Goal: Feedback & Contribution: Leave review/rating

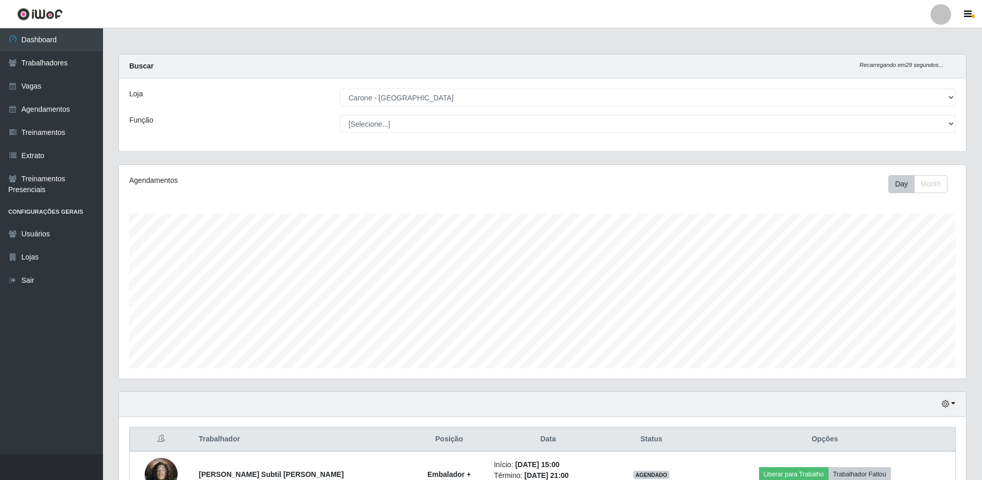
select select "524"
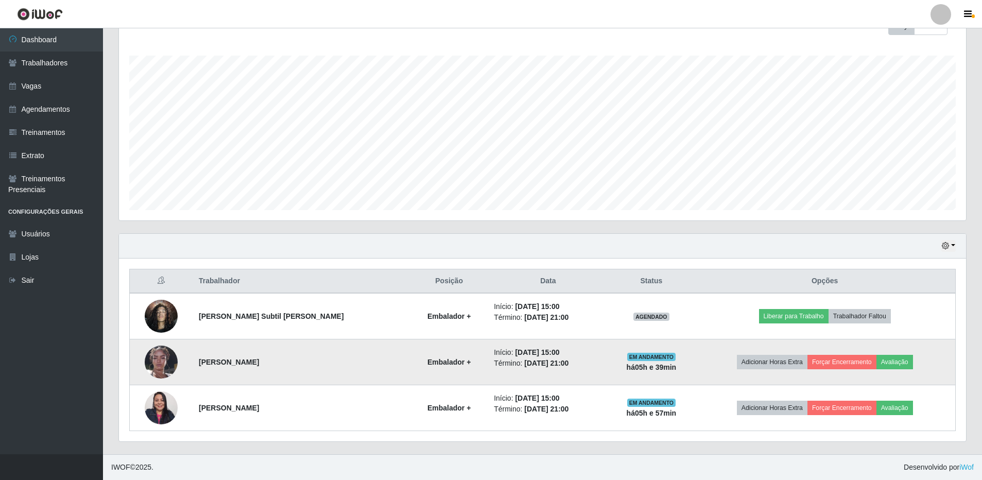
scroll to position [214, 847]
click at [898, 361] on button "Avaliação" at bounding box center [895, 362] width 37 height 14
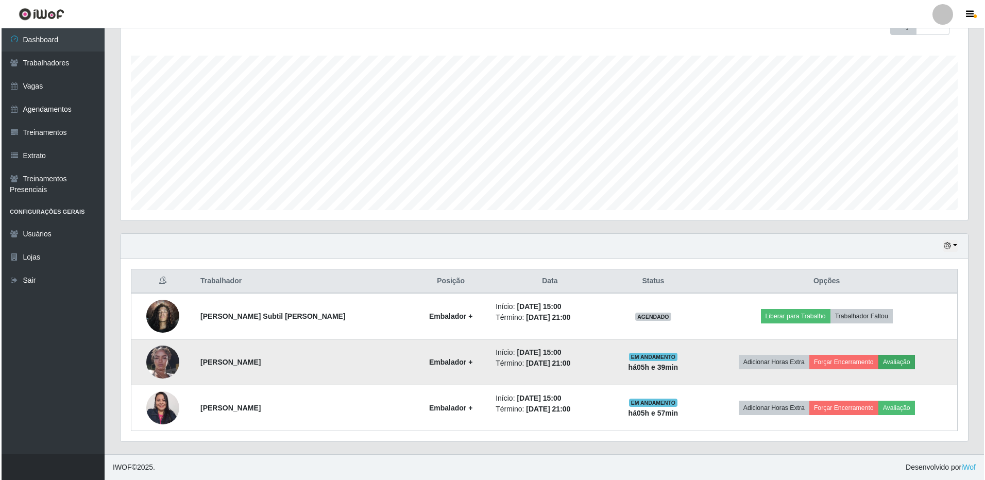
scroll to position [214, 842]
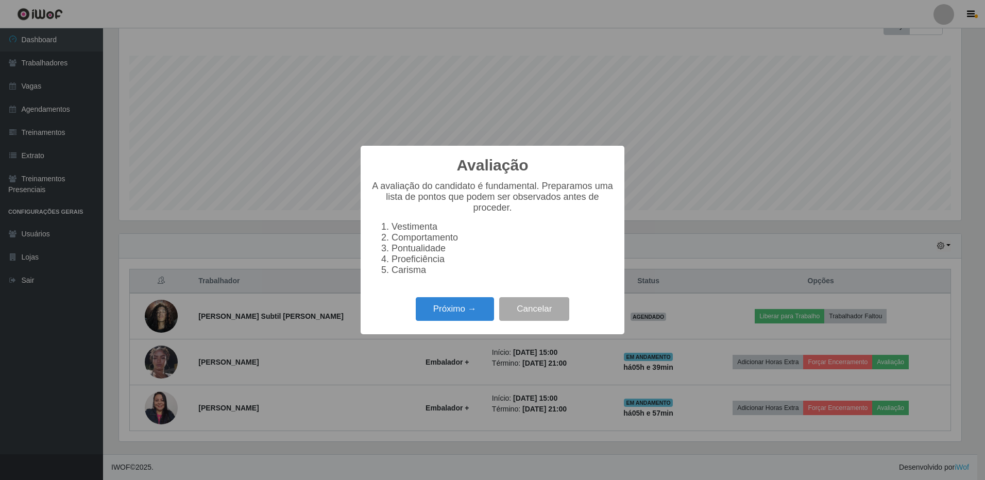
click at [411, 276] on li "Carisma" at bounding box center [502, 270] width 223 height 11
click at [454, 313] on button "Próximo →" at bounding box center [455, 309] width 78 height 24
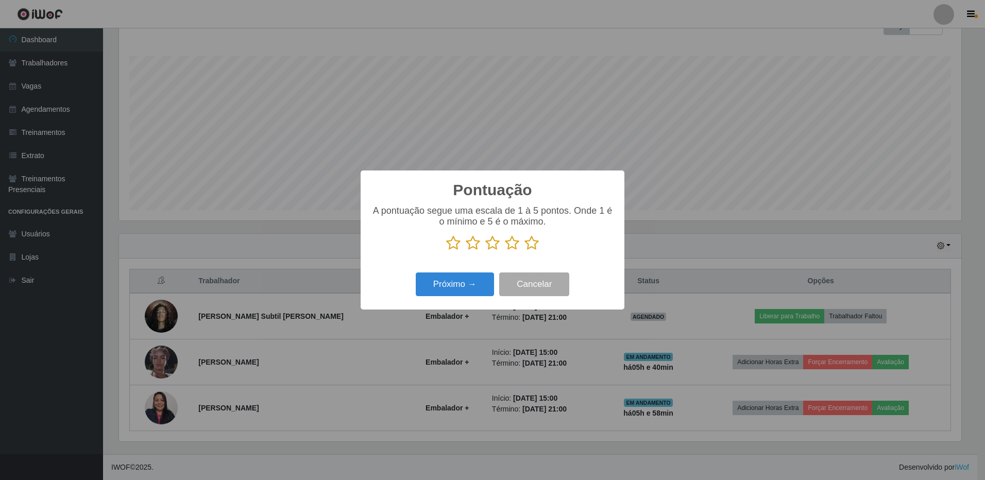
scroll to position [514880, 514251]
click at [533, 245] on icon at bounding box center [531, 242] width 14 height 15
click at [524, 251] on input "radio" at bounding box center [524, 251] width 0 height 0
click at [459, 284] on button "Próximo →" at bounding box center [455, 284] width 78 height 24
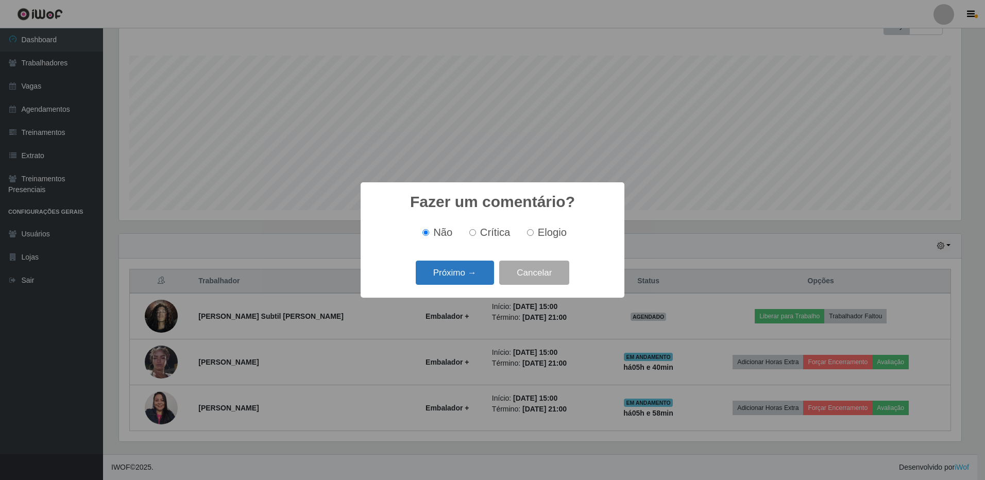
click at [463, 272] on button "Próximo →" at bounding box center [455, 273] width 78 height 24
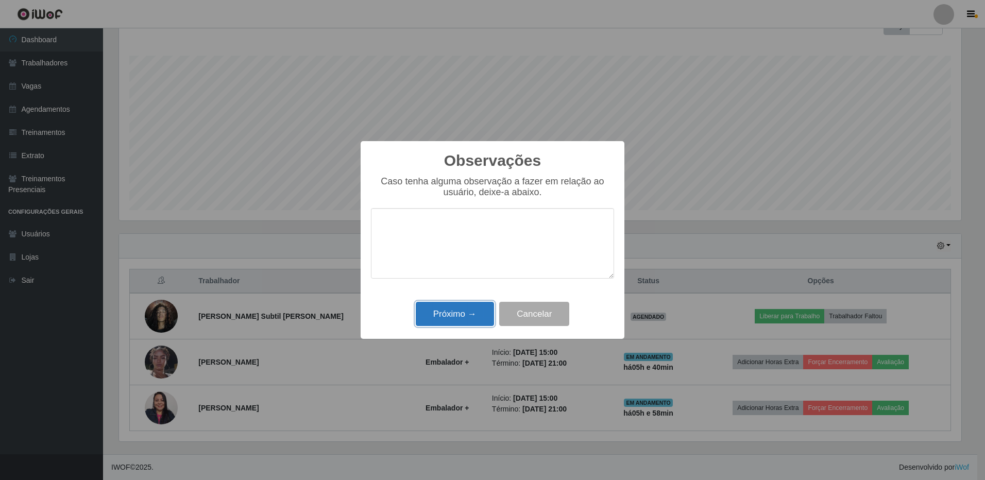
click at [475, 321] on button "Próximo →" at bounding box center [455, 314] width 78 height 24
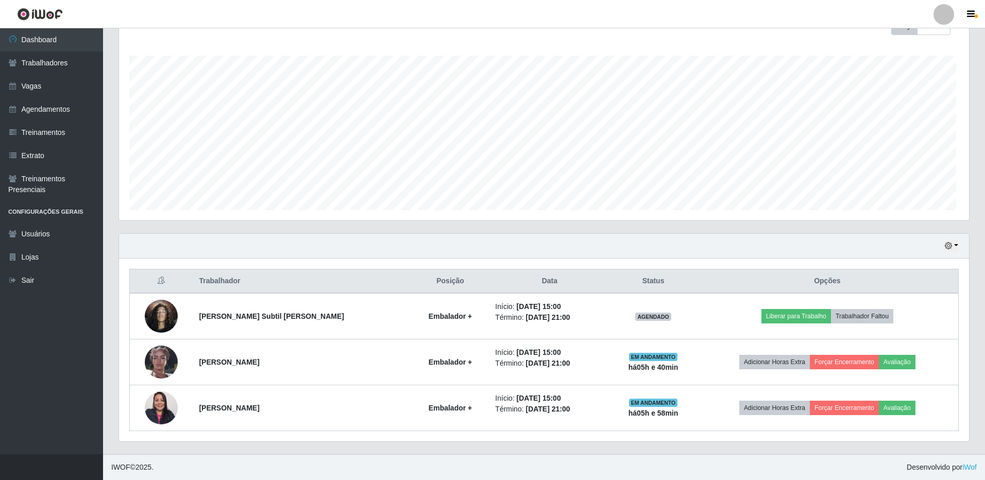
scroll to position [214, 847]
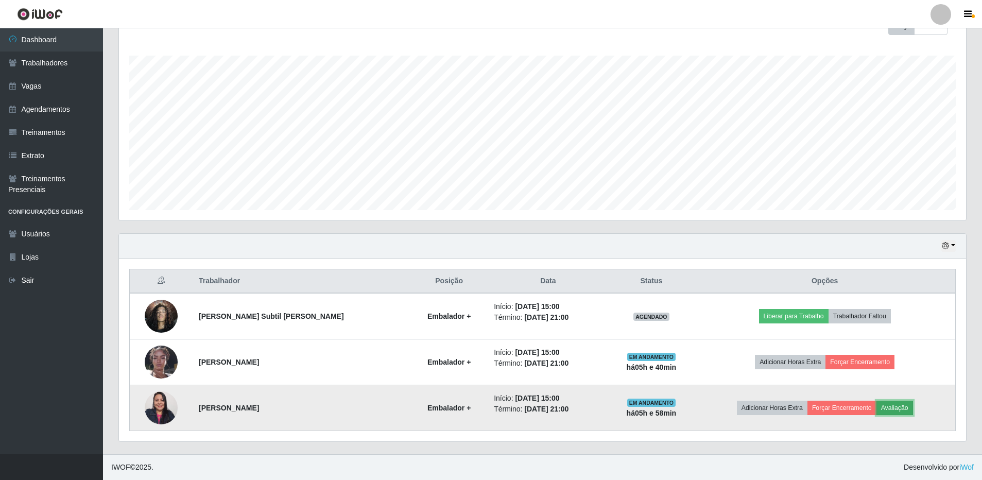
click at [895, 407] on button "Avaliação" at bounding box center [895, 408] width 37 height 14
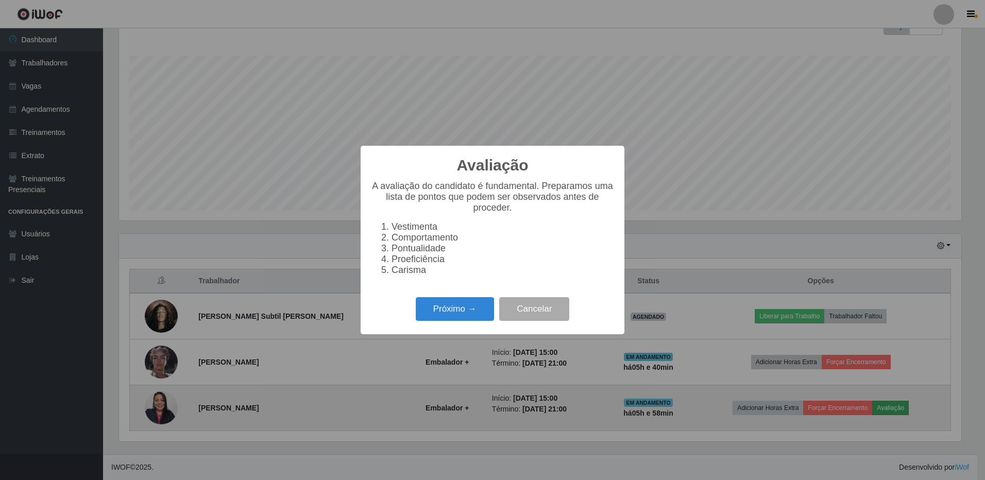
scroll to position [214, 842]
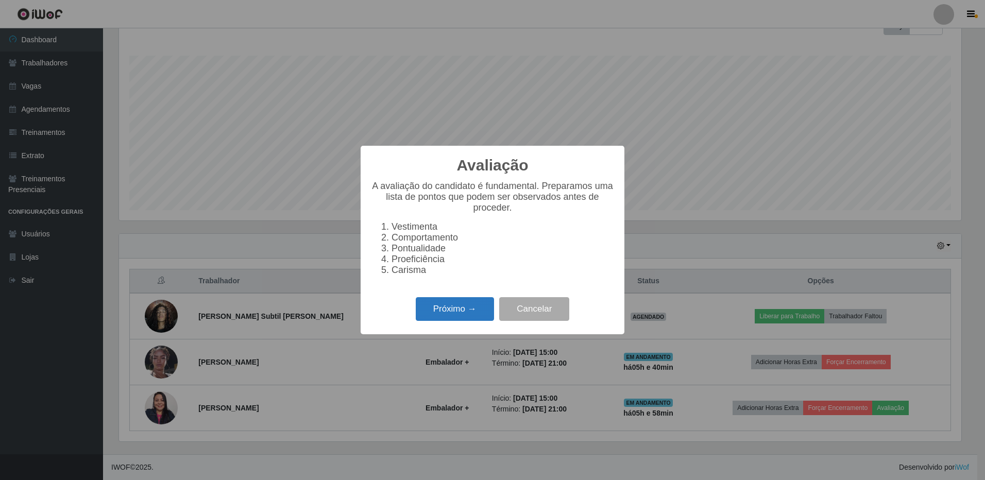
click at [464, 314] on button "Próximo →" at bounding box center [455, 309] width 78 height 24
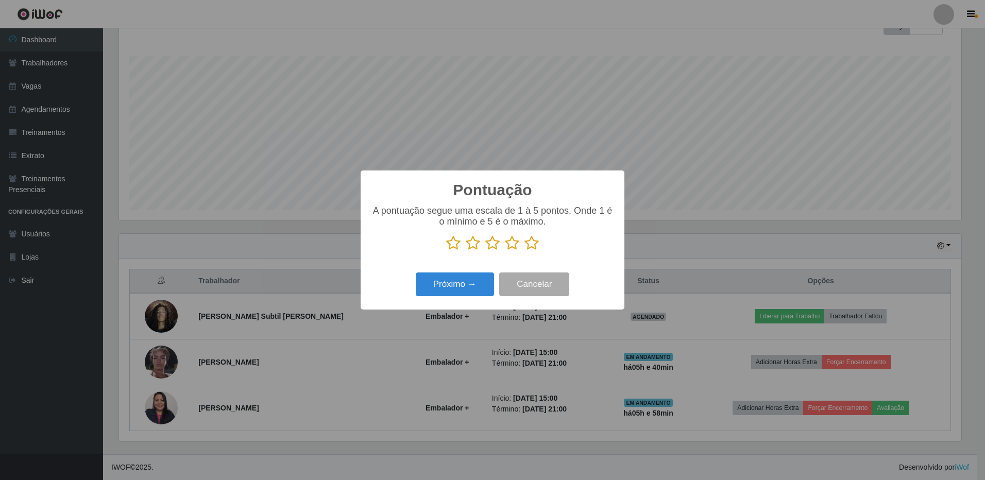
scroll to position [514880, 514251]
click at [530, 242] on icon at bounding box center [531, 242] width 14 height 15
click at [524, 251] on input "radio" at bounding box center [524, 251] width 0 height 0
click at [455, 295] on button "Próximo →" at bounding box center [455, 284] width 78 height 24
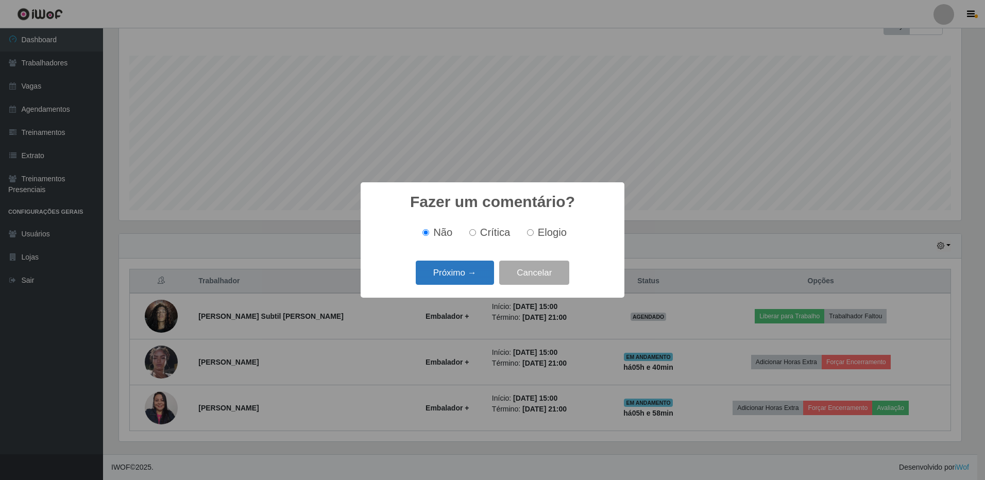
click at [454, 272] on button "Próximo →" at bounding box center [455, 273] width 78 height 24
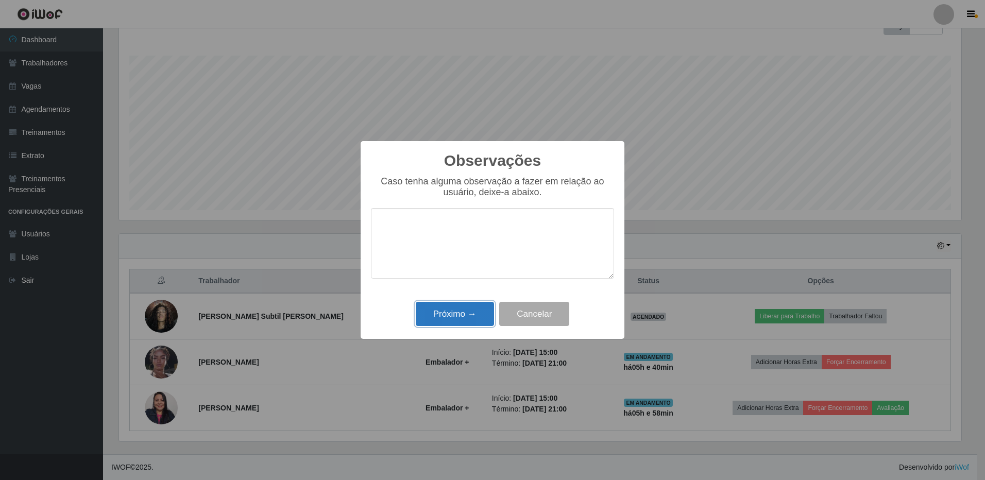
click at [461, 315] on button "Próximo →" at bounding box center [455, 314] width 78 height 24
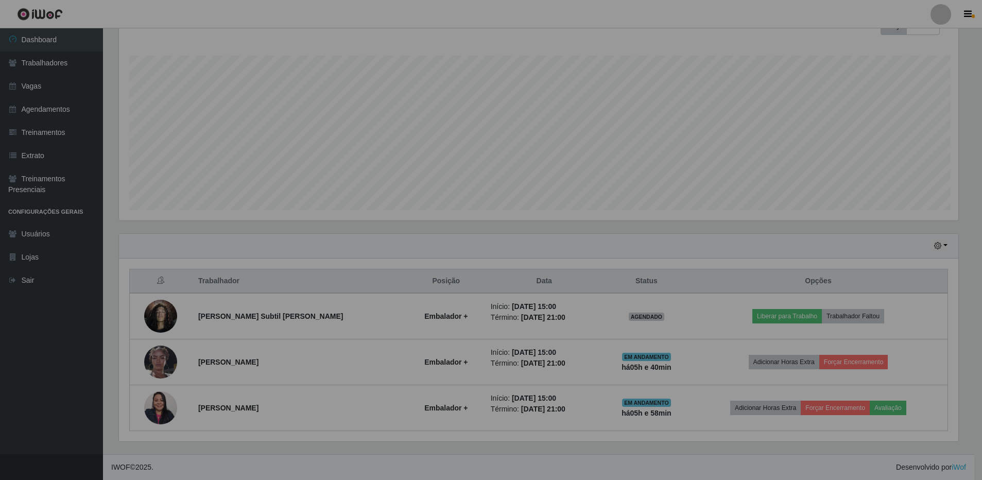
scroll to position [214, 847]
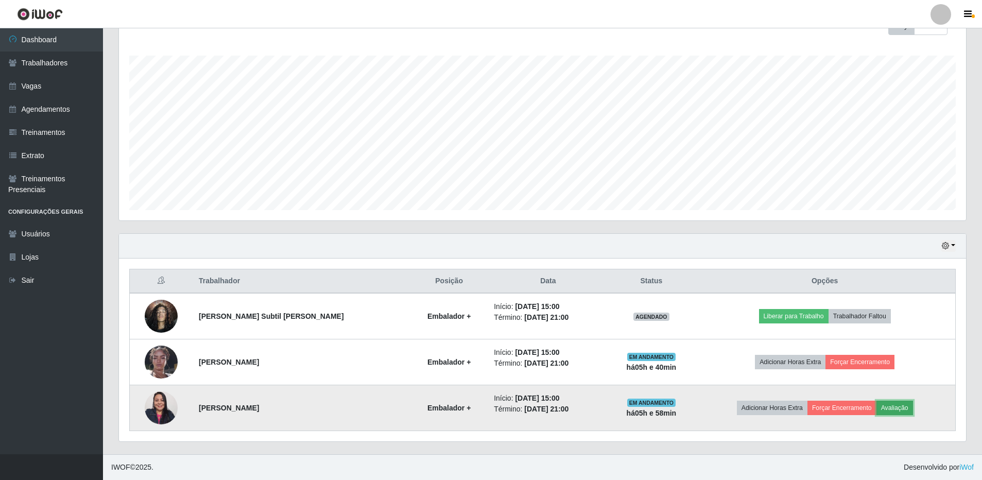
click at [896, 409] on button "Avaliação" at bounding box center [895, 408] width 37 height 14
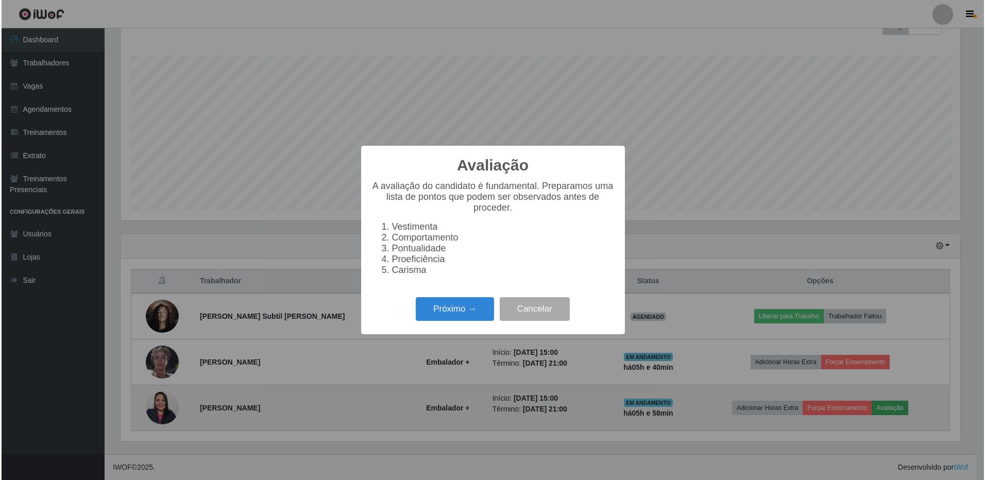
scroll to position [214, 842]
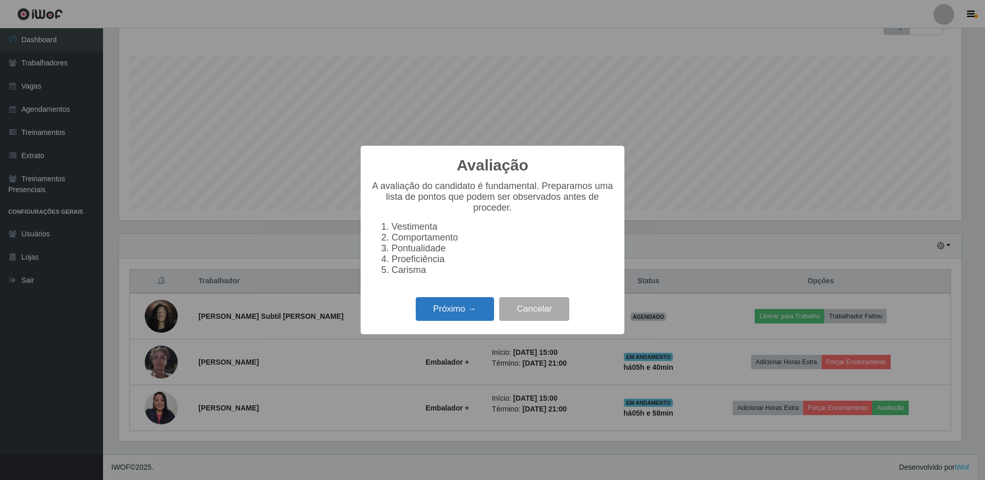
click at [466, 310] on button "Próximo →" at bounding box center [455, 309] width 78 height 24
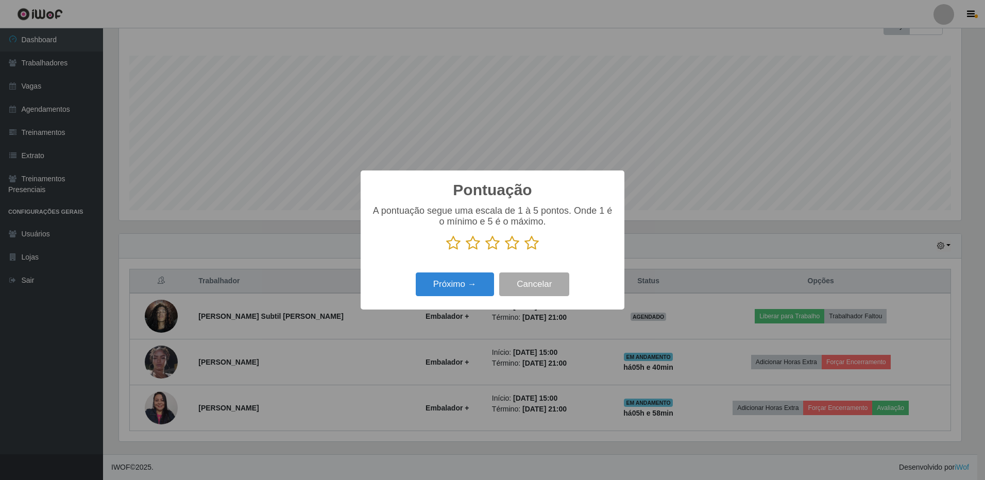
click at [533, 245] on icon at bounding box center [531, 242] width 14 height 15
click at [524, 251] on input "radio" at bounding box center [524, 251] width 0 height 0
click at [474, 288] on button "Próximo →" at bounding box center [455, 284] width 78 height 24
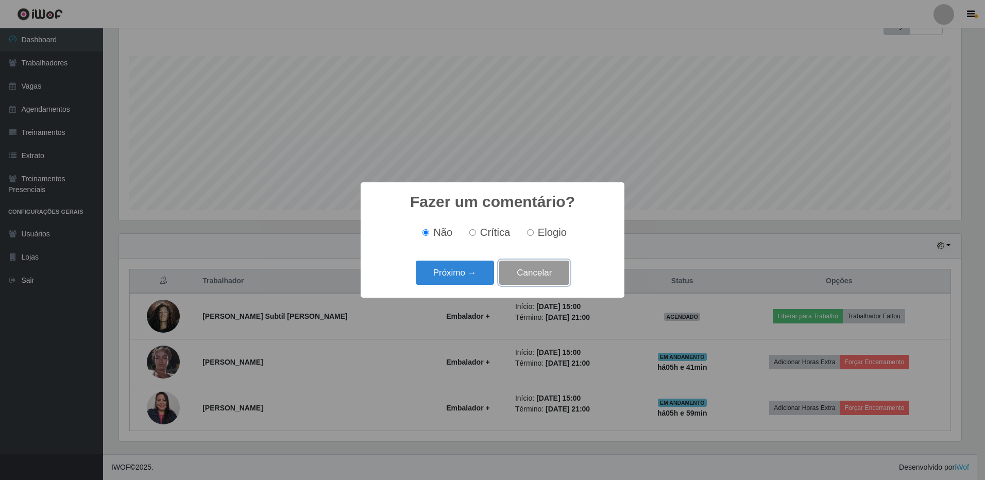
click at [529, 272] on button "Cancelar" at bounding box center [534, 273] width 70 height 24
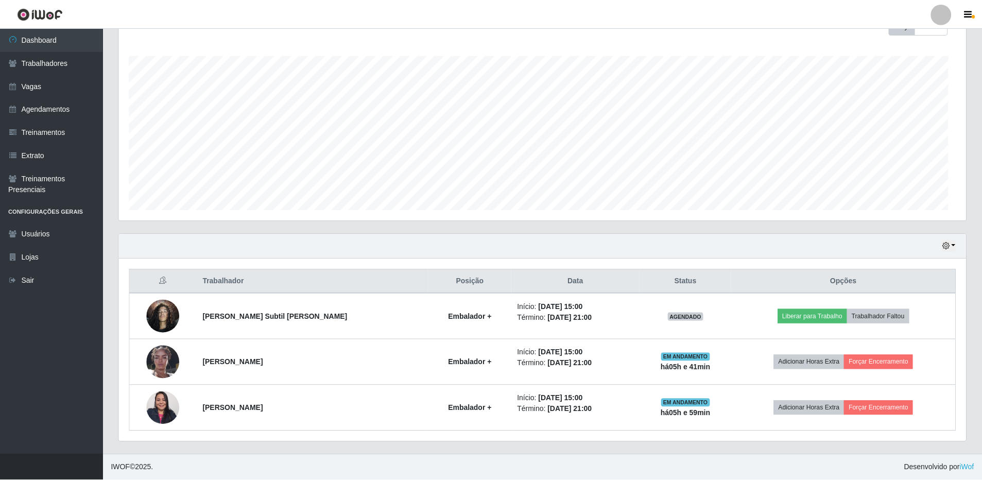
scroll to position [214, 847]
